Goal: Task Accomplishment & Management: Use online tool/utility

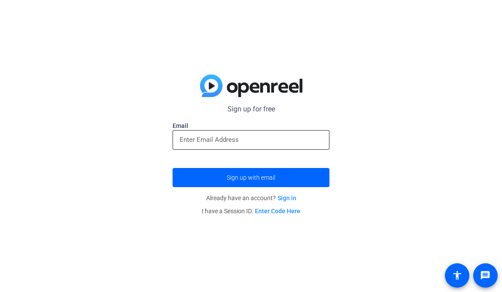
click at [254, 137] on input "email" at bounding box center [251, 140] width 143 height 10
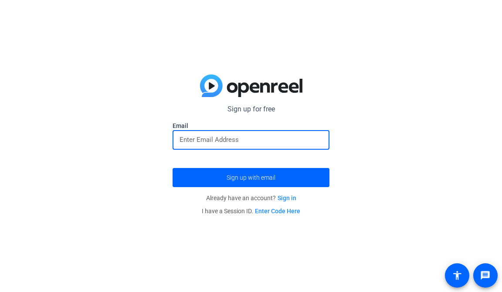
click at [282, 211] on link "Enter Code Here" at bounding box center [277, 211] width 45 height 7
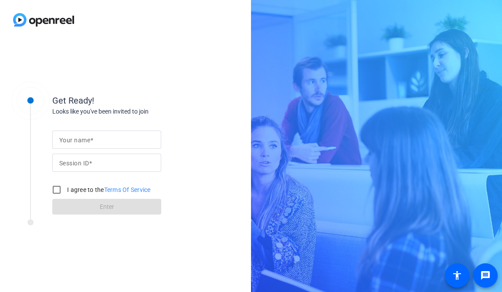
click at [143, 144] on input "Your name" at bounding box center [106, 140] width 95 height 10
type input "David"
type input "a9sL"
click at [56, 190] on input "I agree to the Terms Of Service" at bounding box center [56, 189] width 17 height 17
checkbox input "true"
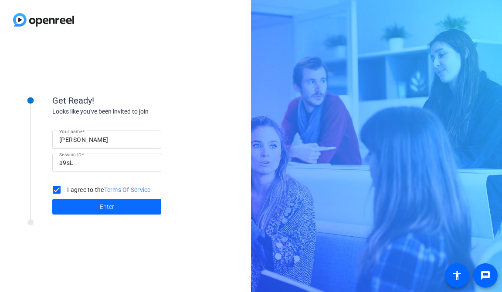
click at [85, 203] on span at bounding box center [106, 207] width 109 height 21
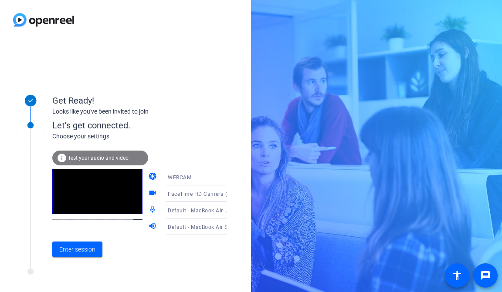
click at [230, 177] on icon at bounding box center [235, 177] width 10 height 10
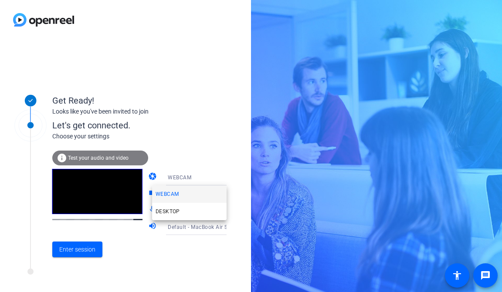
click at [219, 177] on div at bounding box center [251, 146] width 502 height 292
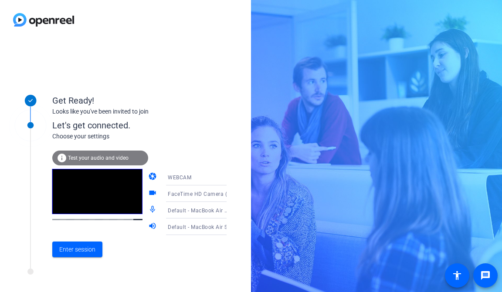
click at [230, 193] on icon at bounding box center [235, 194] width 10 height 10
click at [221, 193] on div at bounding box center [251, 146] width 502 height 292
click at [97, 248] on span at bounding box center [77, 249] width 50 height 21
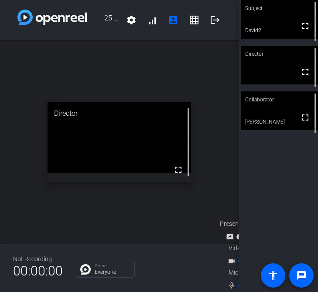
click at [15, 166] on div "open_in_new Director fullscreen" at bounding box center [119, 142] width 238 height 204
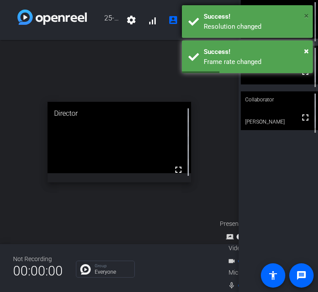
click at [305, 17] on span "×" at bounding box center [306, 15] width 5 height 10
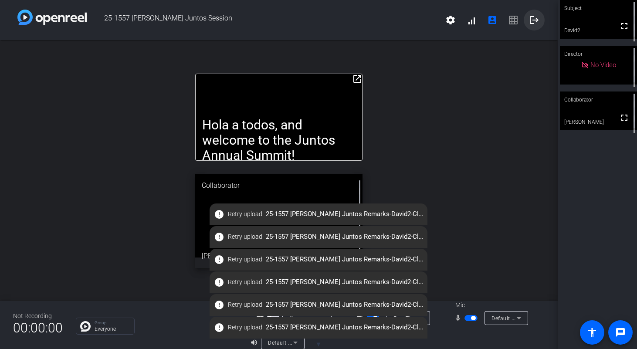
click at [502, 20] on mat-icon "logout" at bounding box center [534, 20] width 10 height 10
click at [502, 19] on mat-icon "logout" at bounding box center [534, 20] width 10 height 10
click at [239, 214] on span "Retry upload" at bounding box center [245, 214] width 34 height 9
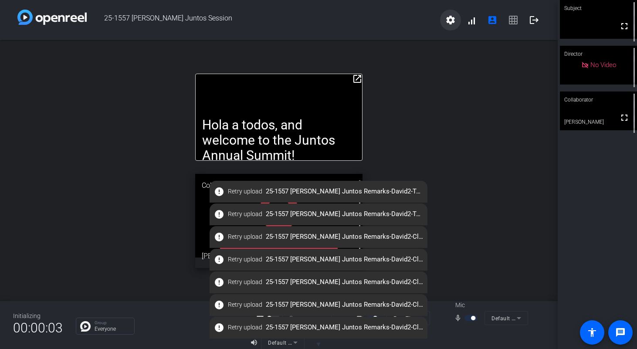
click at [454, 22] on mat-icon "settings" at bounding box center [450, 20] width 10 height 10
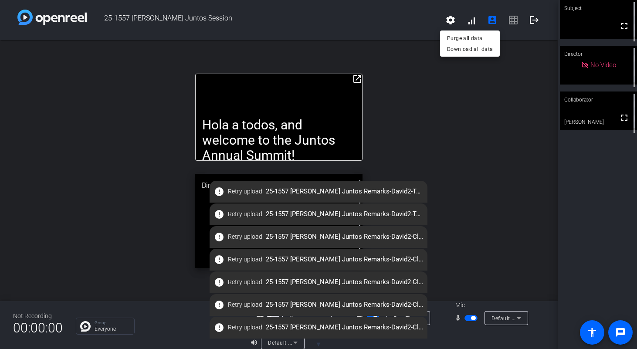
click at [457, 131] on div at bounding box center [318, 174] width 637 height 349
click at [297, 292] on icon at bounding box center [295, 342] width 10 height 10
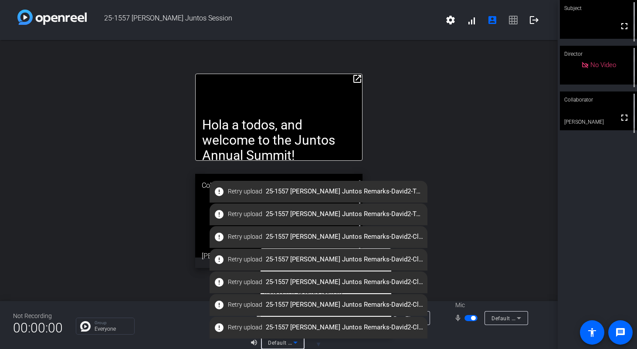
click at [297, 292] on div at bounding box center [318, 174] width 637 height 349
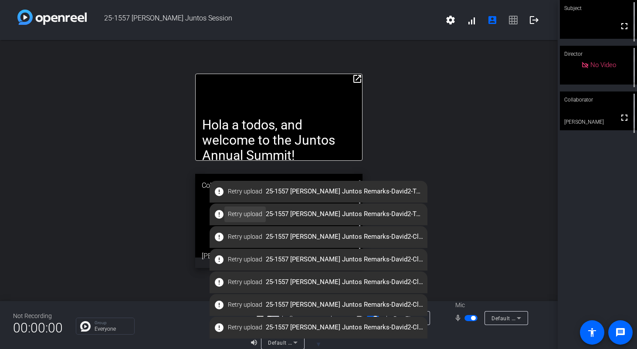
click at [246, 217] on span "Retry upload" at bounding box center [245, 214] width 34 height 9
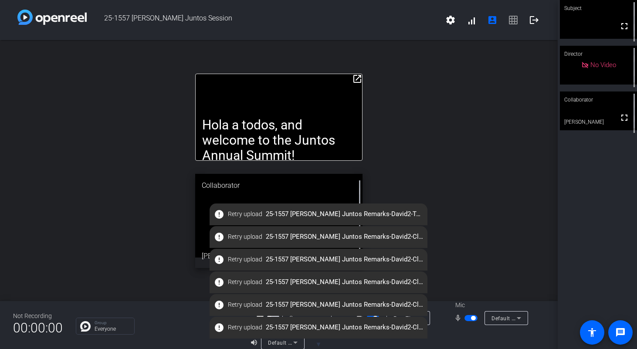
scroll to position [10, 0]
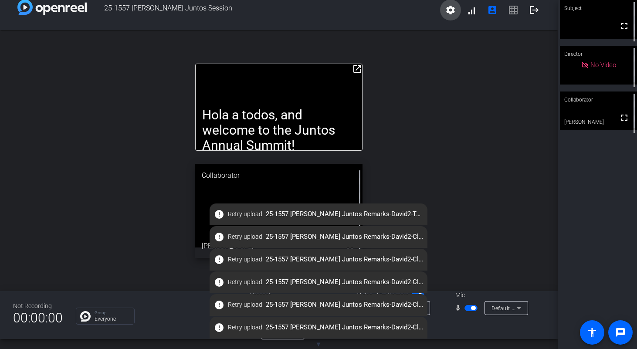
click at [454, 15] on mat-icon "settings" at bounding box center [450, 10] width 10 height 10
click at [401, 133] on div at bounding box center [318, 174] width 637 height 349
click at [236, 258] on span "Retry upload" at bounding box center [245, 259] width 34 height 9
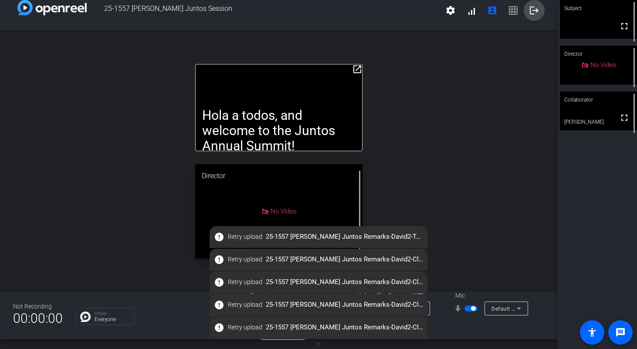
click at [502, 11] on mat-icon "logout" at bounding box center [534, 10] width 10 height 10
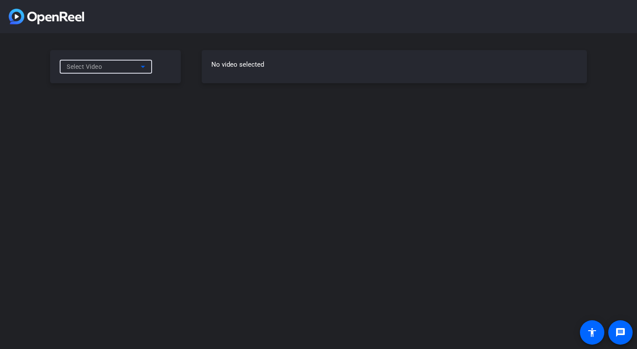
click at [134, 65] on div "Select Video" at bounding box center [104, 66] width 74 height 10
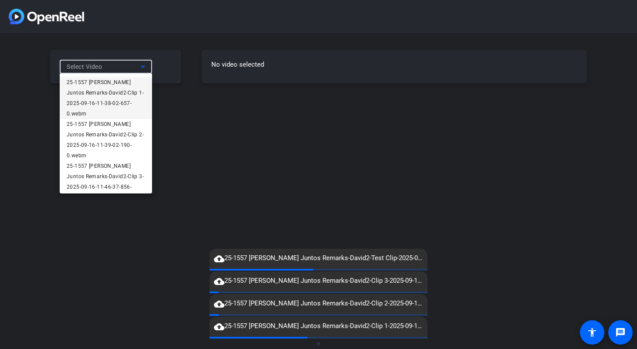
click at [134, 65] on div at bounding box center [318, 174] width 637 height 349
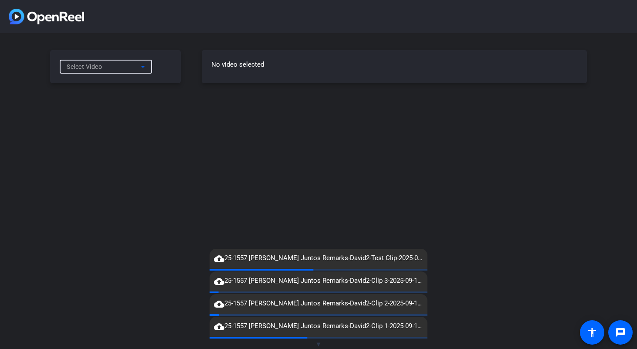
click at [134, 65] on div "Select Video" at bounding box center [104, 66] width 74 height 10
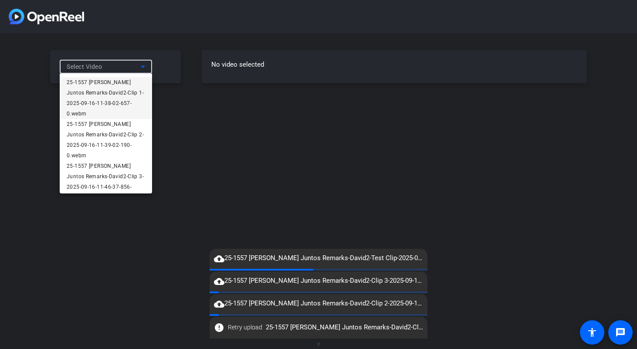
click at [134, 65] on div at bounding box center [318, 174] width 637 height 349
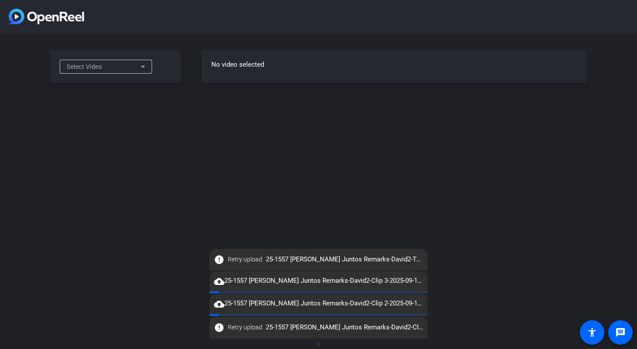
click at [221, 282] on mat-icon "cloud_upload" at bounding box center [219, 281] width 10 height 10
click at [128, 64] on div "Select Video" at bounding box center [104, 66] width 74 height 10
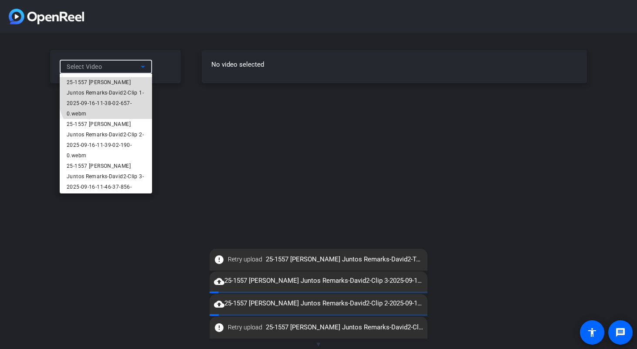
click at [119, 91] on span "25-1557 [PERSON_NAME] Juntos Remarks-David2-Clip 1-2025-09-16-11-38-02-657-0.we…" at bounding box center [106, 98] width 78 height 42
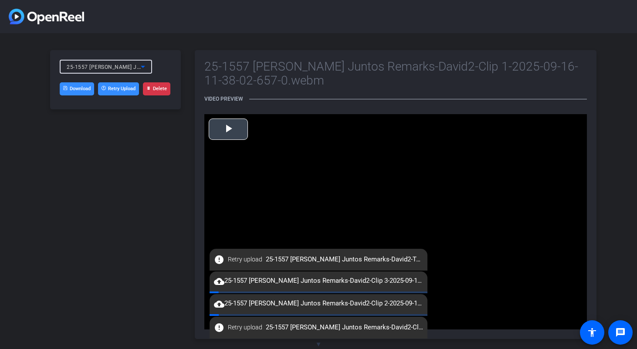
scroll to position [7, 0]
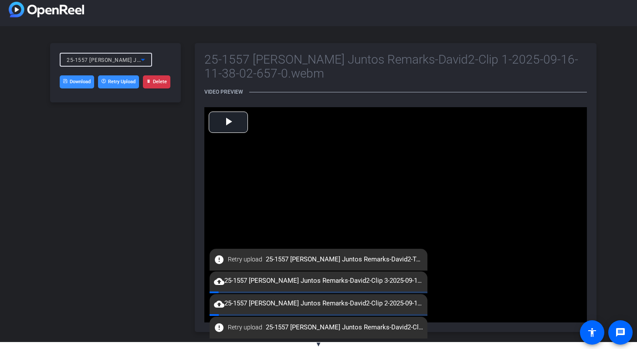
click at [126, 85] on button "Retry Upload" at bounding box center [118, 81] width 41 height 13
click at [146, 62] on icon at bounding box center [143, 59] width 10 height 10
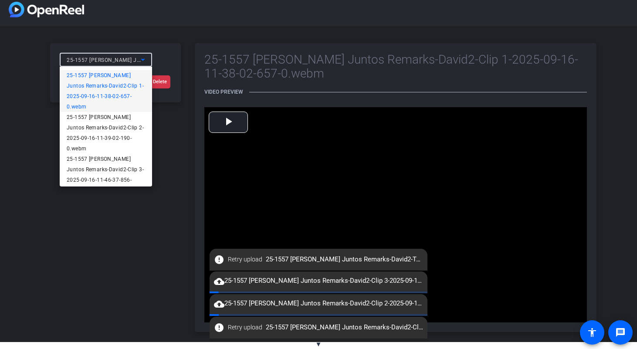
click at [146, 62] on div at bounding box center [318, 174] width 637 height 349
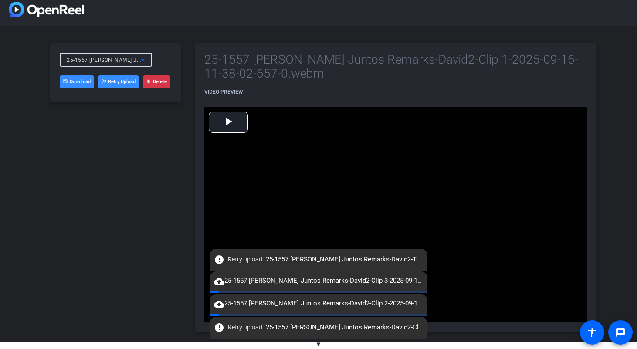
click at [146, 60] on icon at bounding box center [143, 59] width 10 height 10
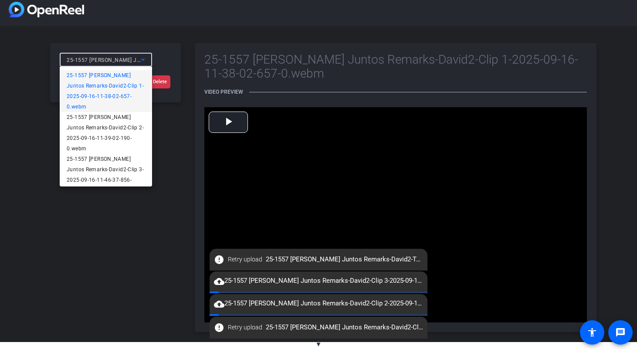
click at [182, 41] on div at bounding box center [318, 174] width 637 height 349
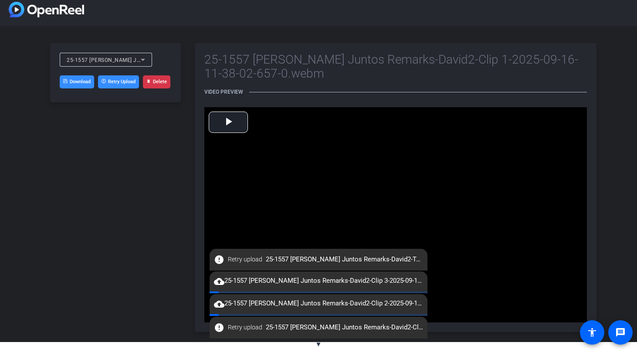
click at [142, 61] on icon at bounding box center [143, 60] width 4 height 2
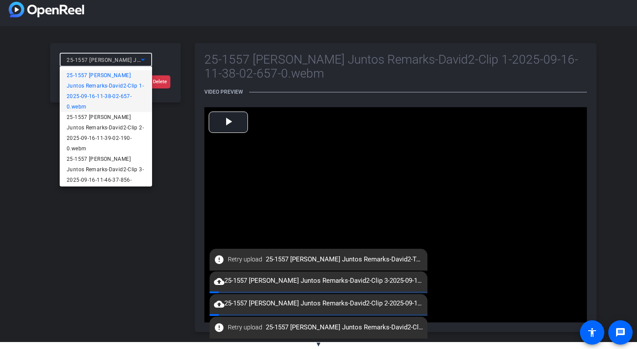
click at [173, 53] on div at bounding box center [318, 174] width 637 height 349
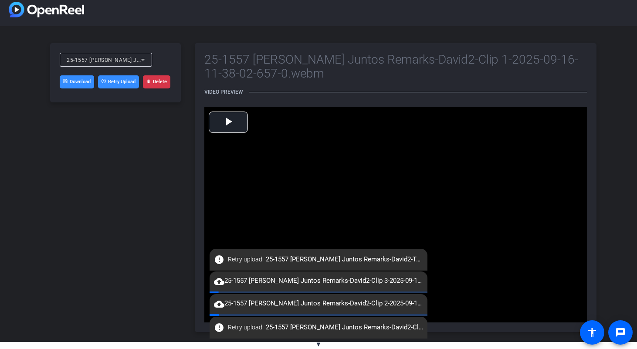
click at [125, 68] on div at bounding box center [106, 72] width 92 height 10
click at [125, 62] on span "25-1557 [PERSON_NAME] Juntos Remarks-David2-Clip 1-2025-09-16-11-38-02-657-0.we…" at bounding box center [183, 59] width 232 height 7
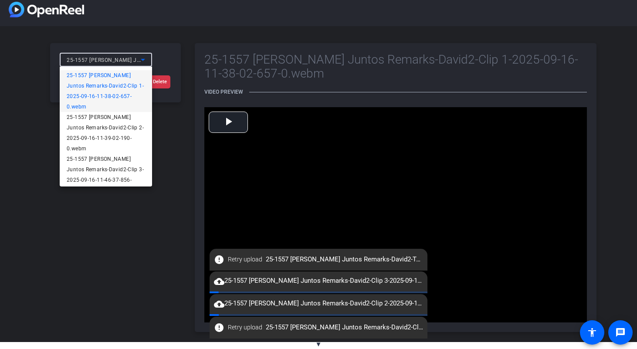
click at [124, 77] on span "25-1557 [PERSON_NAME] Juntos Remarks-David2-Clip 1-2025-09-16-11-38-02-657-0.we…" at bounding box center [106, 91] width 78 height 42
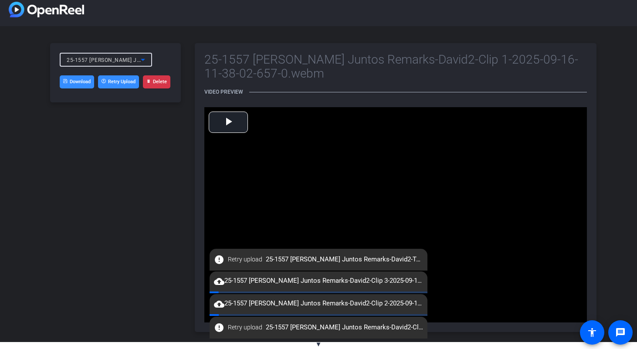
click at [115, 62] on span "25-1557 [PERSON_NAME] Juntos Remarks-David2-Clip 1-2025-09-16-11-38-02-657-0.we…" at bounding box center [183, 59] width 232 height 7
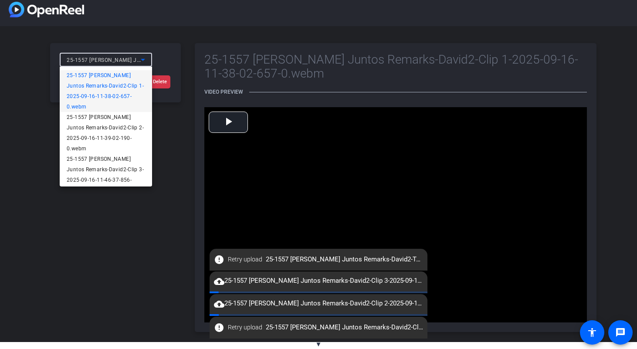
click at [115, 73] on span "25-1557 [PERSON_NAME] Juntos Remarks-David2-Clip 1-2025-09-16-11-38-02-657-0.we…" at bounding box center [106, 91] width 78 height 42
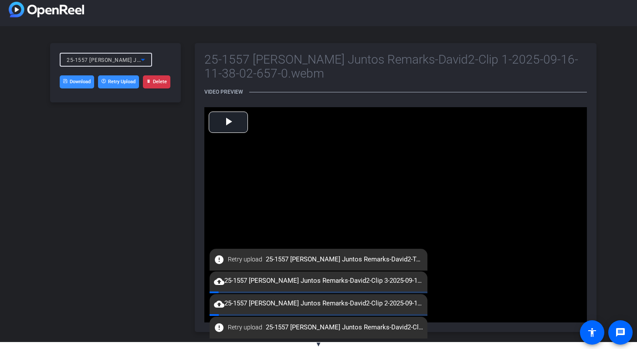
click at [80, 85] on link "Download" at bounding box center [77, 81] width 34 height 13
click at [119, 60] on span "25-1557 [PERSON_NAME] Juntos Remarks-David2-Clip 1-2025-09-16-11-38-02-657-0.we…" at bounding box center [183, 59] width 232 height 7
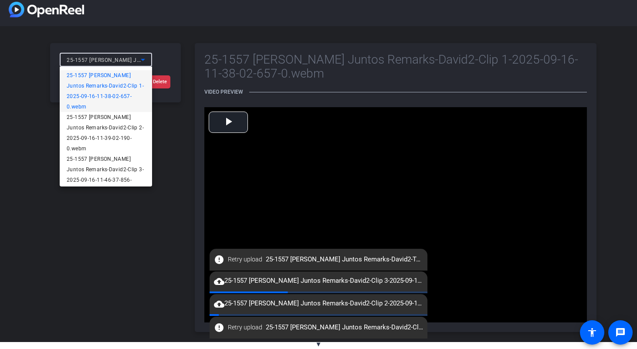
click at [99, 85] on span "25-1557 [PERSON_NAME] Juntos Remarks-David2-Clip 1-2025-09-16-11-38-02-657-0.we…" at bounding box center [106, 91] width 78 height 42
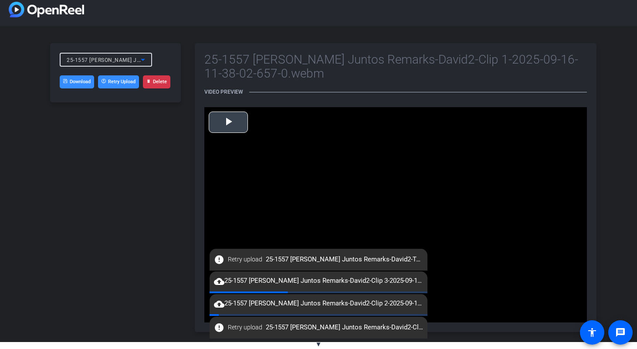
click at [228, 122] on span "Video Player" at bounding box center [228, 122] width 0 height 0
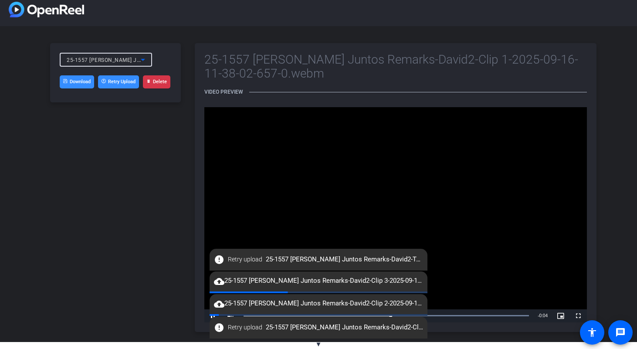
click at [132, 61] on span "25-1557 [PERSON_NAME] Juntos Remarks-David2-Clip 1-2025-09-16-11-38-02-657-0.we…" at bounding box center [183, 59] width 232 height 7
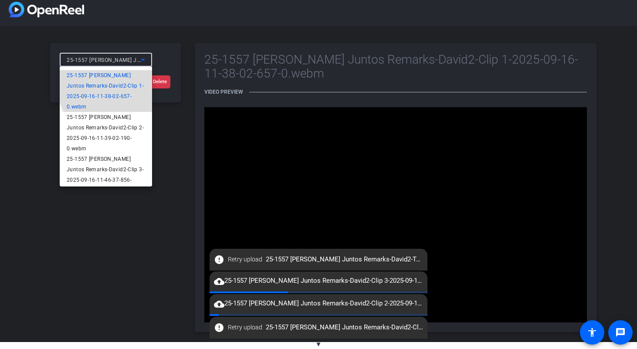
click at [127, 87] on span "25-1557 [PERSON_NAME] Juntos Remarks-David2-Clip 1-2025-09-16-11-38-02-657-0.we…" at bounding box center [106, 91] width 78 height 42
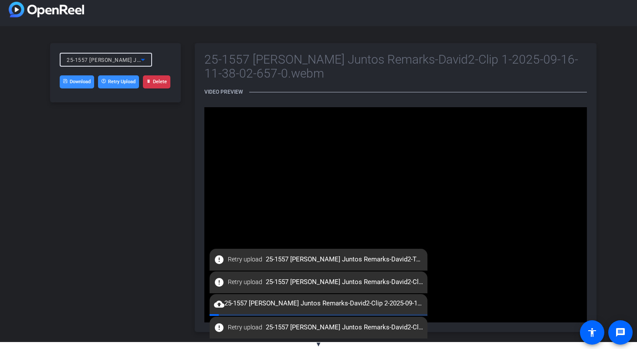
click at [112, 61] on span "25-1557 [PERSON_NAME] Juntos Remarks-David2-Clip 1-2025-09-16-11-38-02-657-0.we…" at bounding box center [183, 59] width 232 height 7
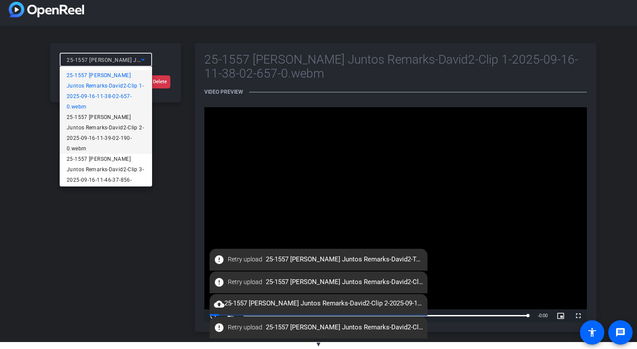
click at [116, 112] on span "25-1557 [PERSON_NAME] Juntos Remarks-David2-Clip 2-2025-09-16-11-39-02-190-0.we…" at bounding box center [106, 133] width 78 height 42
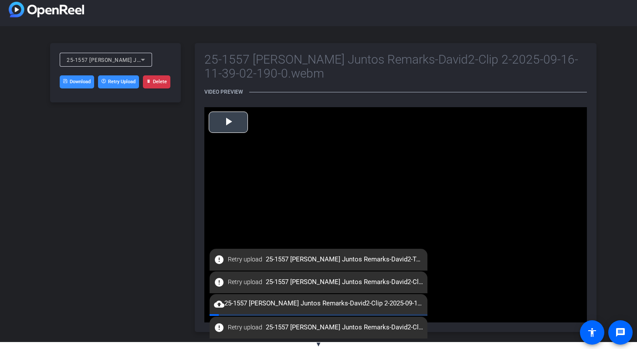
click at [228, 122] on span "Video Player" at bounding box center [228, 122] width 0 height 0
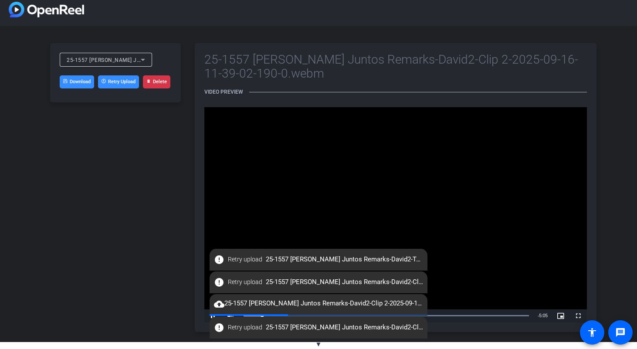
click at [80, 83] on link "Download" at bounding box center [77, 81] width 34 height 13
click at [211, 318] on div "error Retry upload 25-1557 David Legher Juntos Remarks-David2-Clip 1-2025-09-16…" at bounding box center [319, 328] width 218 height 22
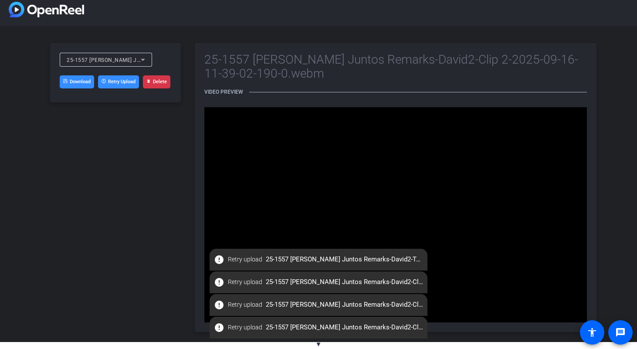
click at [211, 318] on div "error Retry upload 25-1557 David Legher Juntos Remarks-David2-Clip 1-2025-09-16…" at bounding box center [319, 328] width 218 height 22
click at [265, 177] on video "Video Player" at bounding box center [395, 214] width 383 height 215
click at [128, 59] on span "25-1557 [PERSON_NAME] Juntos Remarks-David2-Clip 2-2025-09-16-11-39-02-190-0.we…" at bounding box center [183, 59] width 232 height 7
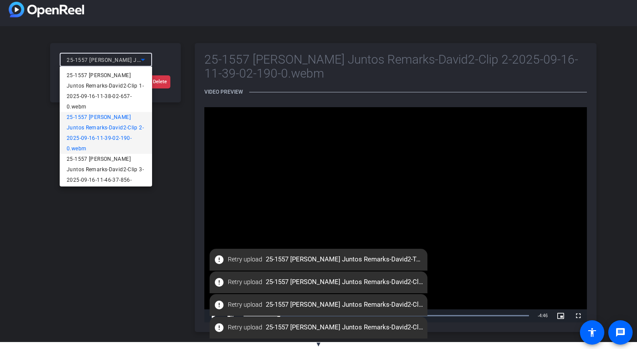
click at [128, 59] on div at bounding box center [318, 174] width 637 height 349
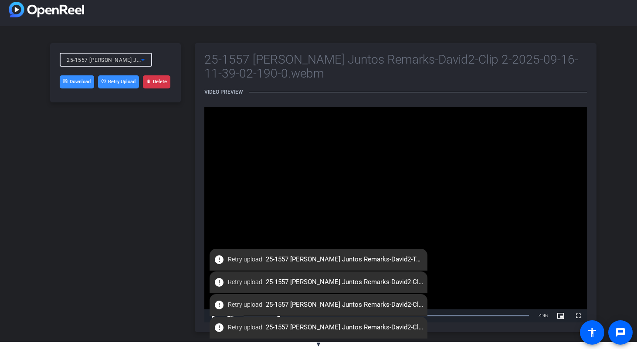
click at [116, 58] on span "25-1557 [PERSON_NAME] Juntos Remarks-David2-Clip 2-2025-09-16-11-39-02-190-0.we…" at bounding box center [183, 59] width 232 height 7
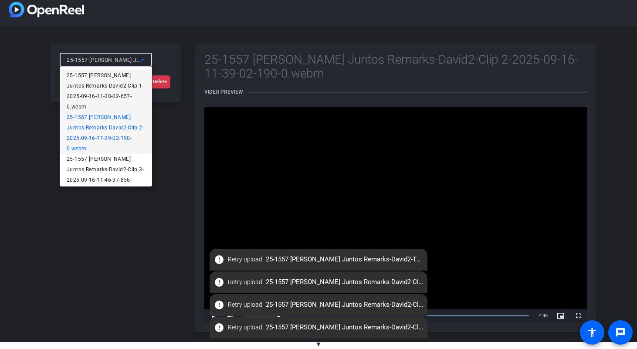
click at [118, 86] on span "25-1557 [PERSON_NAME] Juntos Remarks-David2-Clip 1-2025-09-16-11-38-02-657-0.we…" at bounding box center [106, 91] width 78 height 42
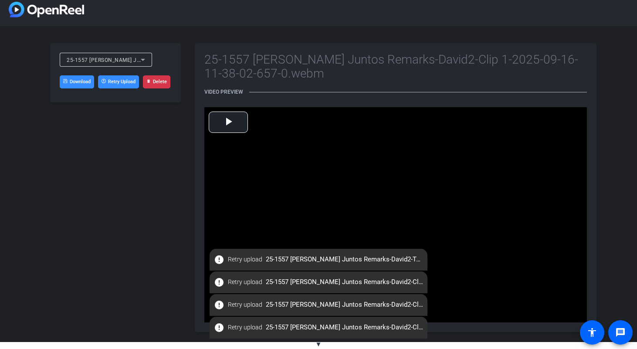
click at [83, 85] on link "Download" at bounding box center [77, 81] width 34 height 13
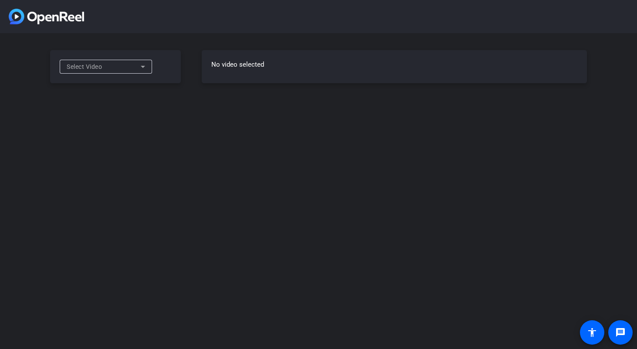
click at [97, 61] on div "Select Video" at bounding box center [106, 67] width 78 height 14
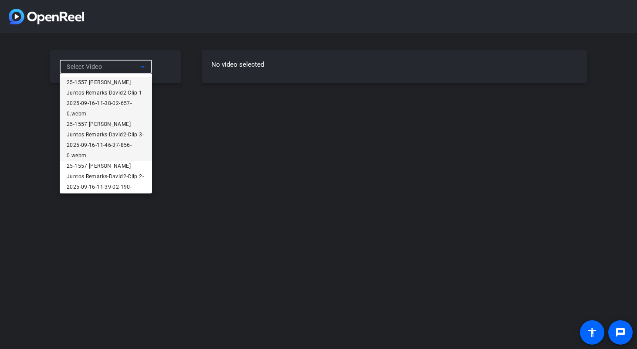
click at [108, 125] on span "25-1557 [PERSON_NAME] Juntos Remarks-David2-Clip 3-2025-09-16-11-46-37-856-0.we…" at bounding box center [106, 140] width 78 height 42
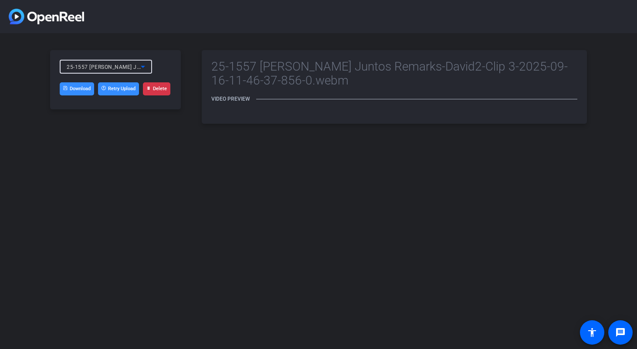
click at [120, 71] on div "25-1557 [PERSON_NAME] Juntos Remarks-David2-Clip 3-2025-09-16-11-46-37-856-0.we…" at bounding box center [104, 66] width 74 height 11
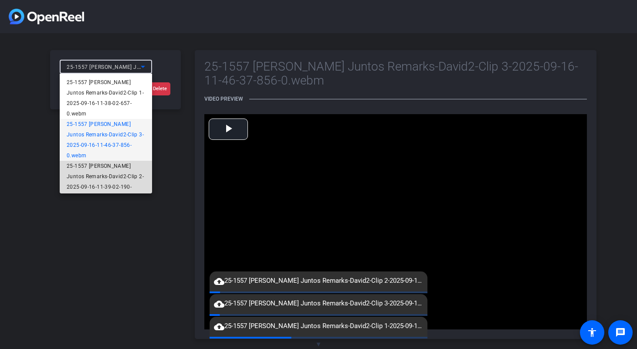
click at [122, 161] on span "25-1557 [PERSON_NAME] Juntos Remarks-David2-Clip 2-2025-09-16-11-39-02-190-0.we…" at bounding box center [106, 182] width 78 height 42
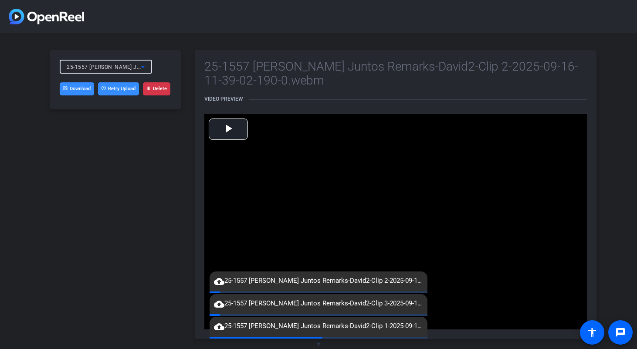
click at [85, 91] on link "Download" at bounding box center [77, 88] width 34 height 13
click at [130, 65] on span "25-1557 [PERSON_NAME] Juntos Remarks-David2-Clip 2-2025-09-16-11-39-02-190-0.we…" at bounding box center [183, 66] width 232 height 7
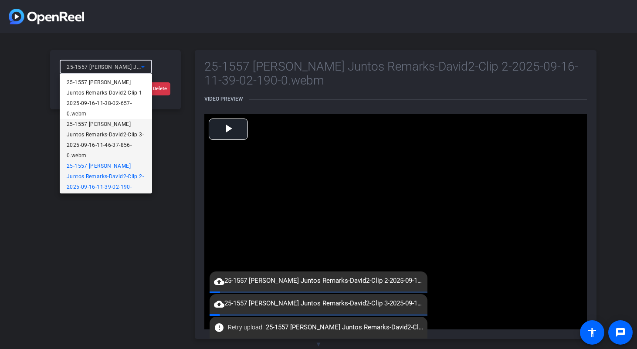
click at [128, 122] on span "25-1557 [PERSON_NAME] Juntos Remarks-David2-Clip 3-2025-09-16-11-46-37-856-0.we…" at bounding box center [106, 140] width 78 height 42
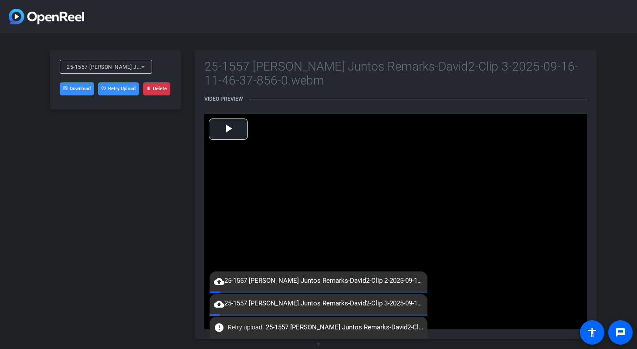
click at [84, 93] on link "Download" at bounding box center [77, 88] width 34 height 13
